Goal: Complete application form

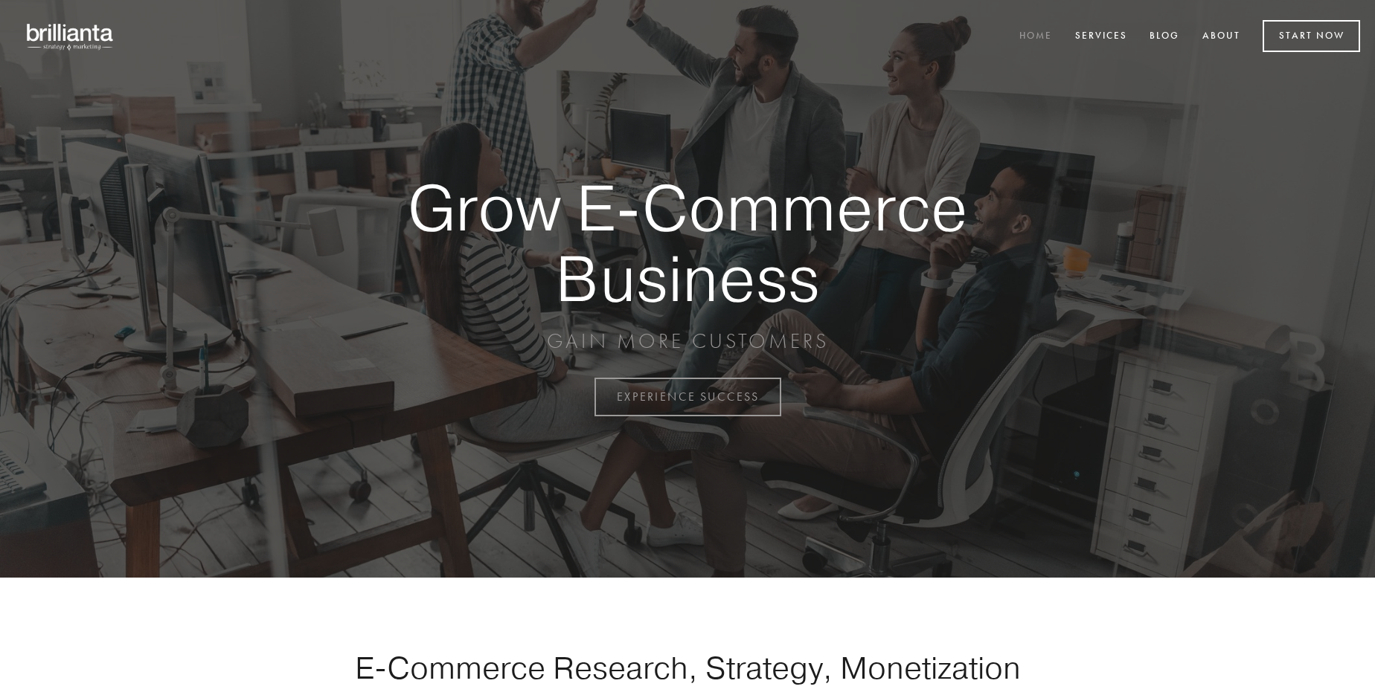
scroll to position [3899, 0]
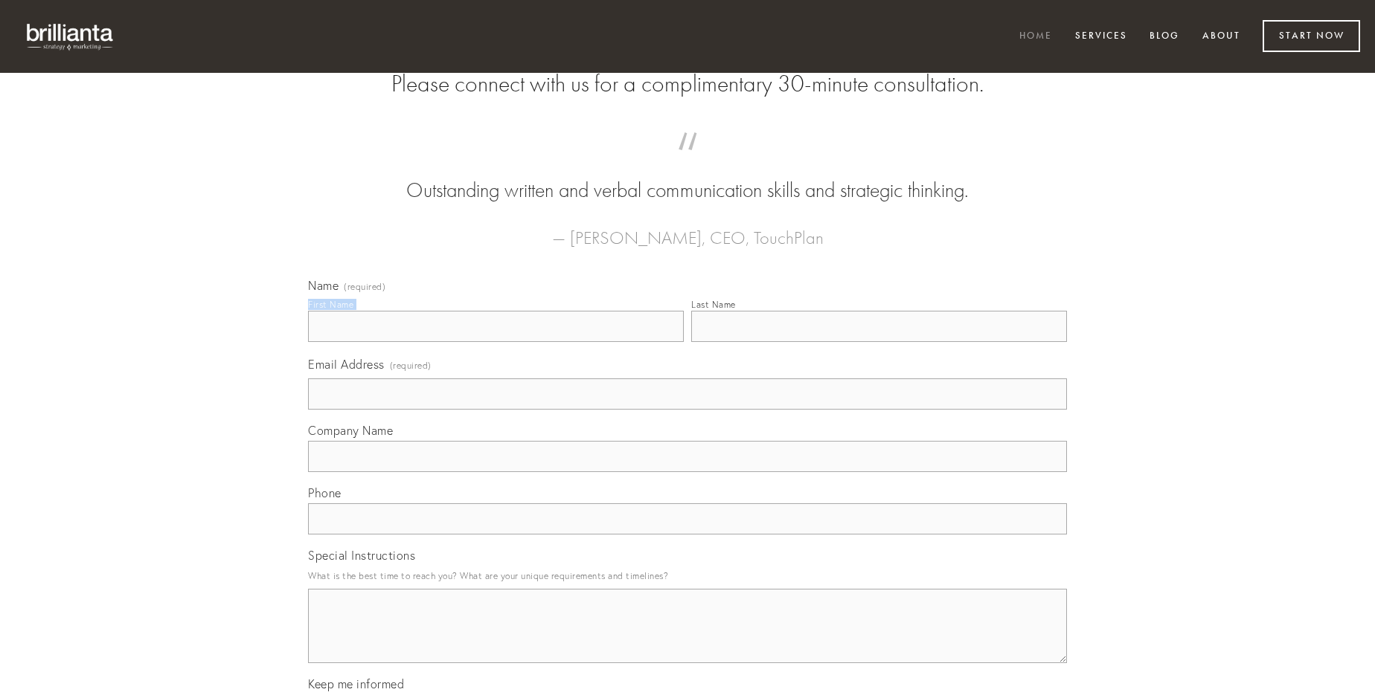
type input "[PERSON_NAME]"
click at [879, 342] on input "Last Name" at bounding box center [879, 326] width 376 height 31
type input "[PERSON_NAME]"
click at [687, 410] on input "Email Address (required)" at bounding box center [687, 394] width 759 height 31
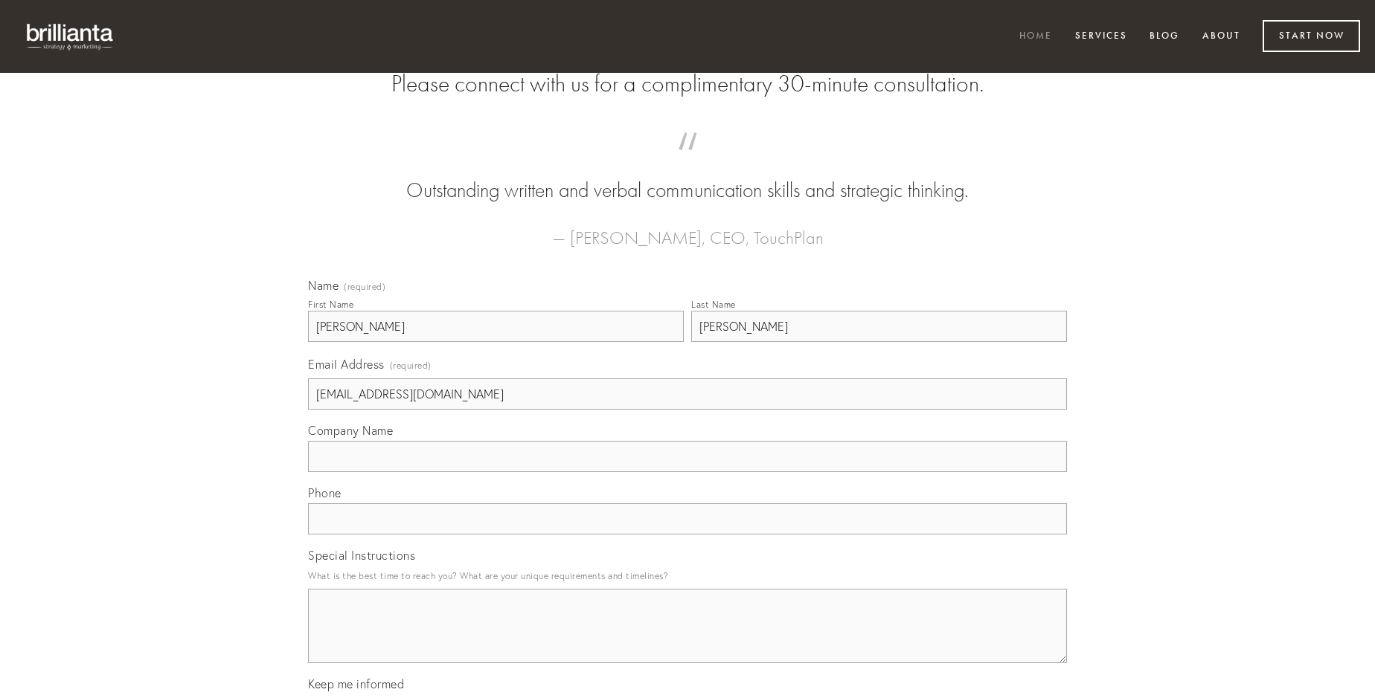
type input "[EMAIL_ADDRESS][DOMAIN_NAME]"
click at [687, 472] on input "Company Name" at bounding box center [687, 456] width 759 height 31
type input "cunabula"
click at [687, 535] on input "text" at bounding box center [687, 519] width 759 height 31
click at [687, 640] on textarea "Special Instructions" at bounding box center [687, 626] width 759 height 74
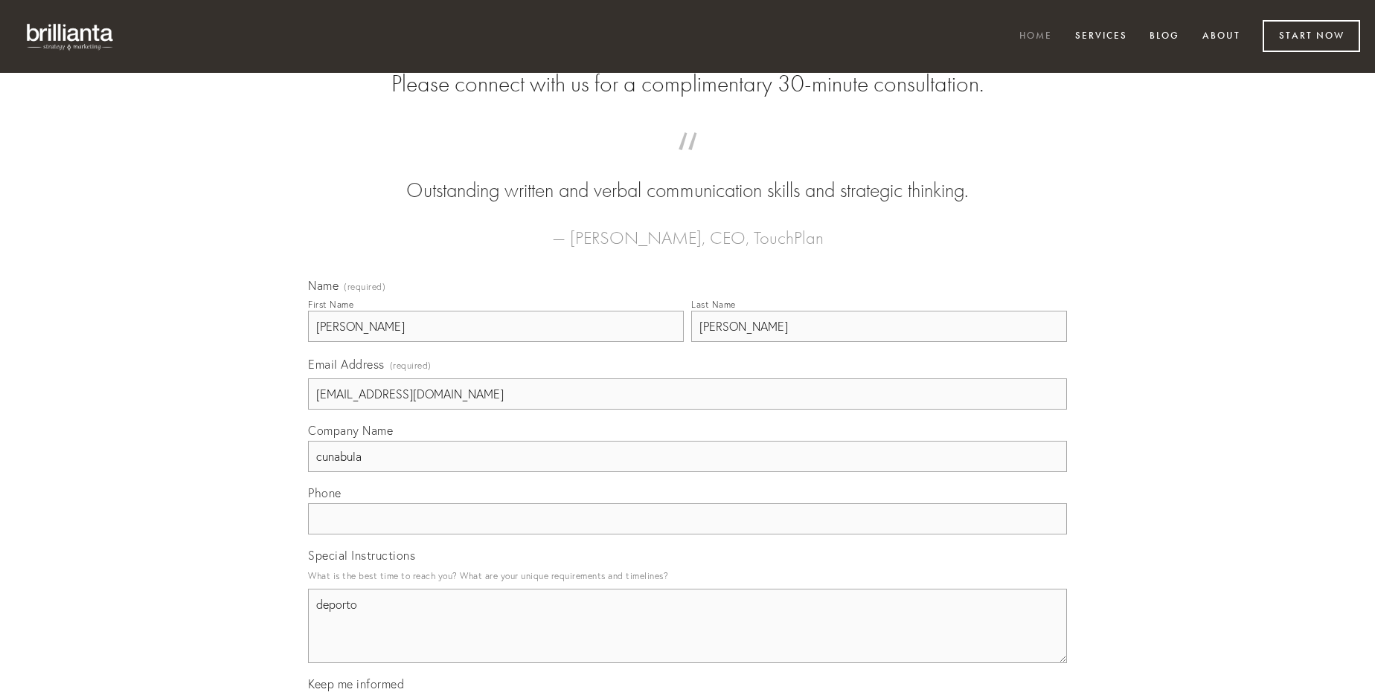
type textarea "deporto"
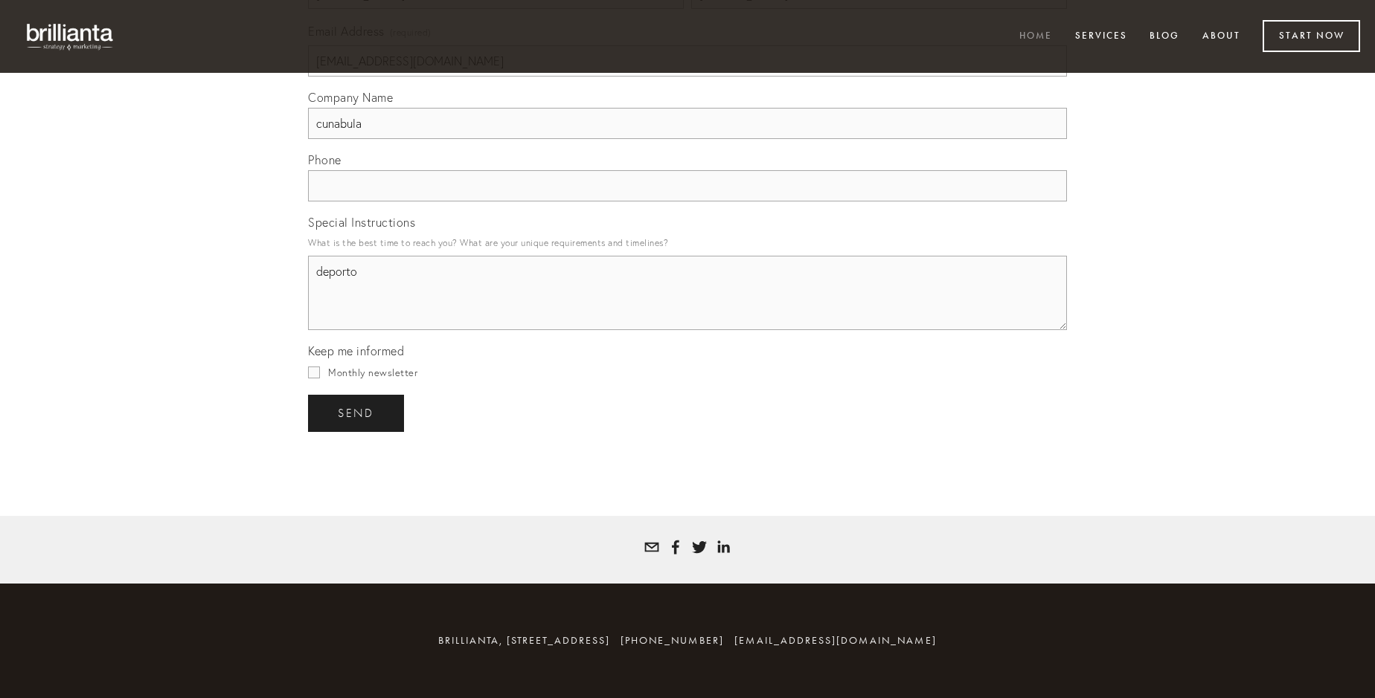
click at [357, 413] on span "send" at bounding box center [356, 413] width 36 height 13
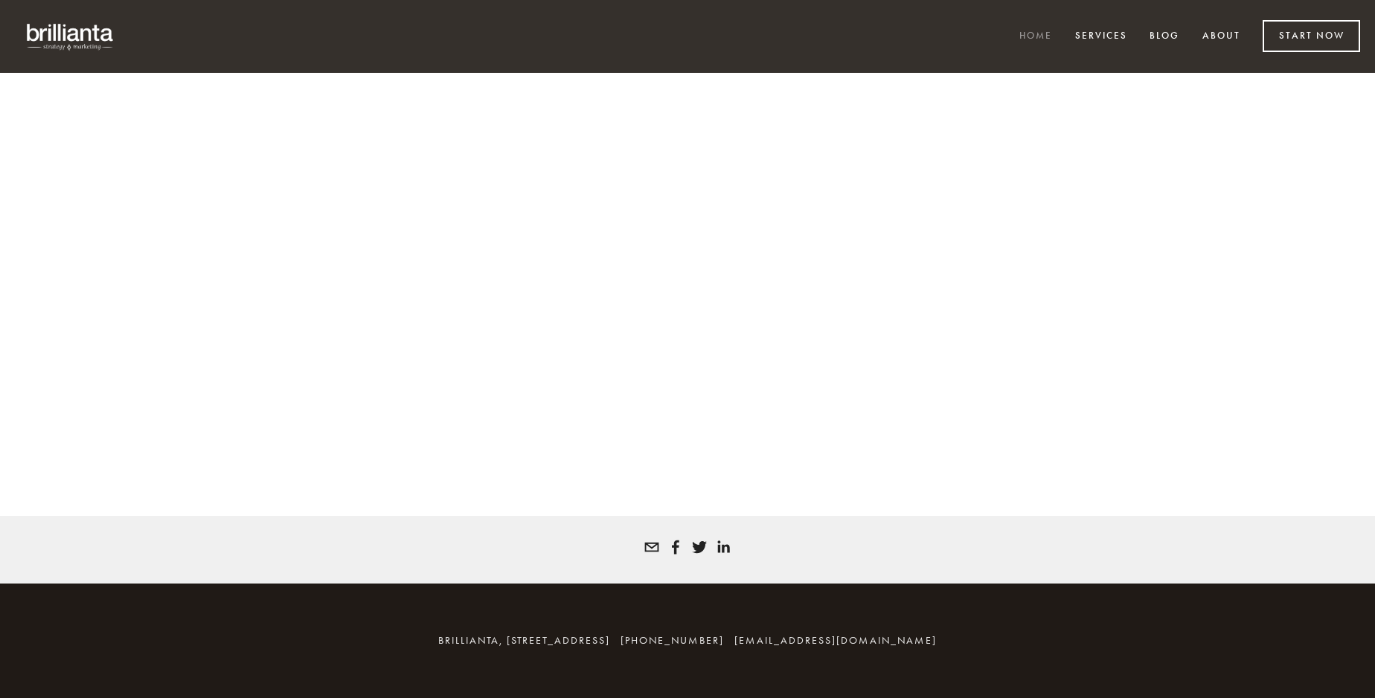
scroll to position [3879, 0]
